Goal: Information Seeking & Learning: Learn about a topic

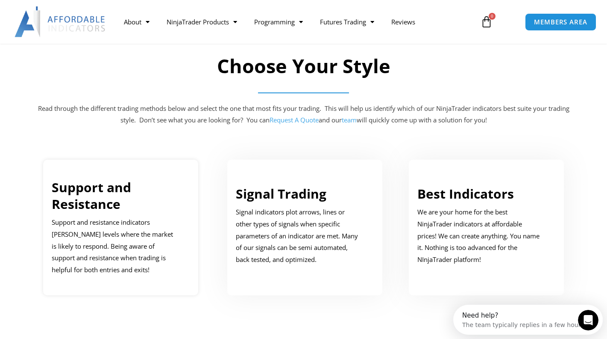
click at [97, 207] on link "Support and Resistance" at bounding box center [92, 195] width 80 height 34
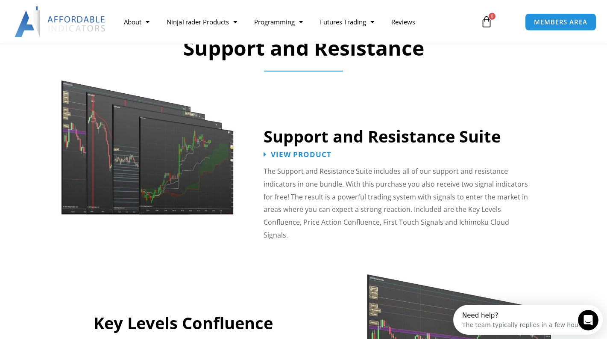
scroll to position [730, 0]
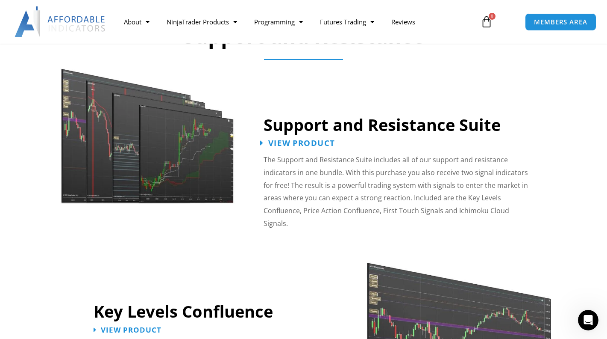
click at [304, 143] on span "View Product" at bounding box center [301, 143] width 67 height 8
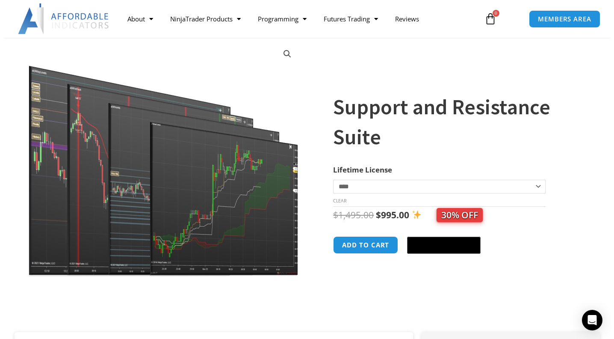
scroll to position [85, 0]
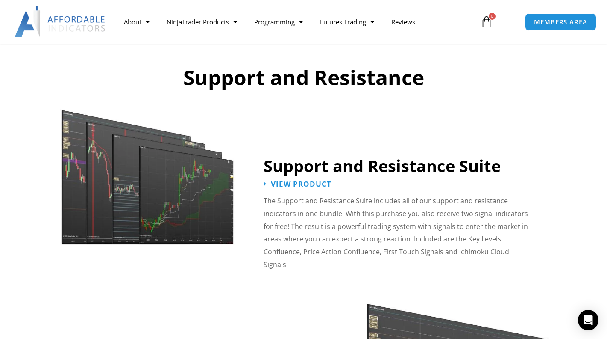
scroll to position [730, 0]
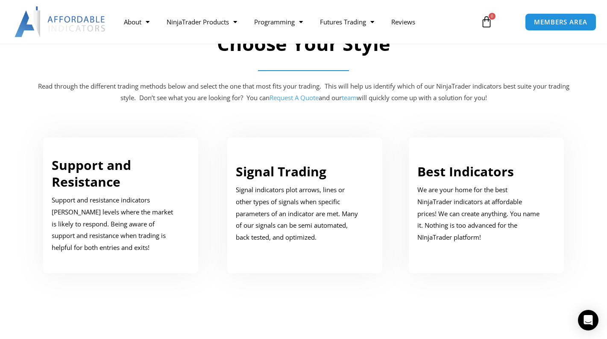
scroll to position [385, 0]
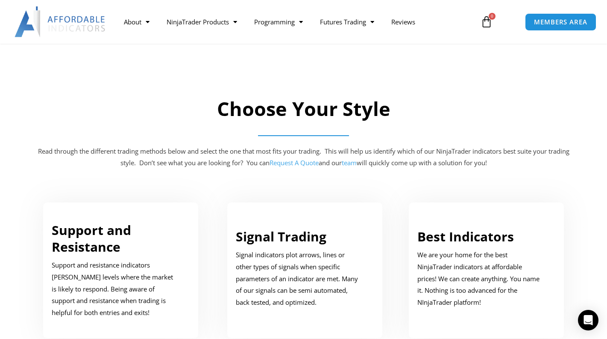
scroll to position [385, 0]
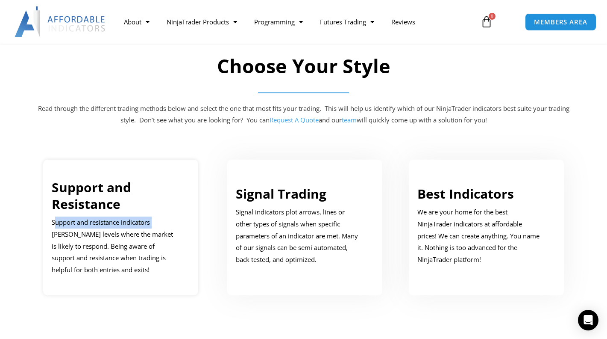
drag, startPoint x: 51, startPoint y: 221, endPoint x: 151, endPoint y: 222, distance: 100.0
click at [151, 222] on p "Support and resistance indicators [PERSON_NAME] levels where the market is like…" at bounding box center [115, 245] width 126 height 59
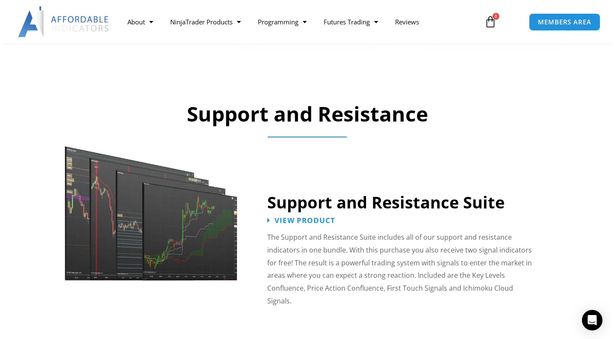
scroll to position [730, 0]
